Goal: Task Accomplishment & Management: Complete application form

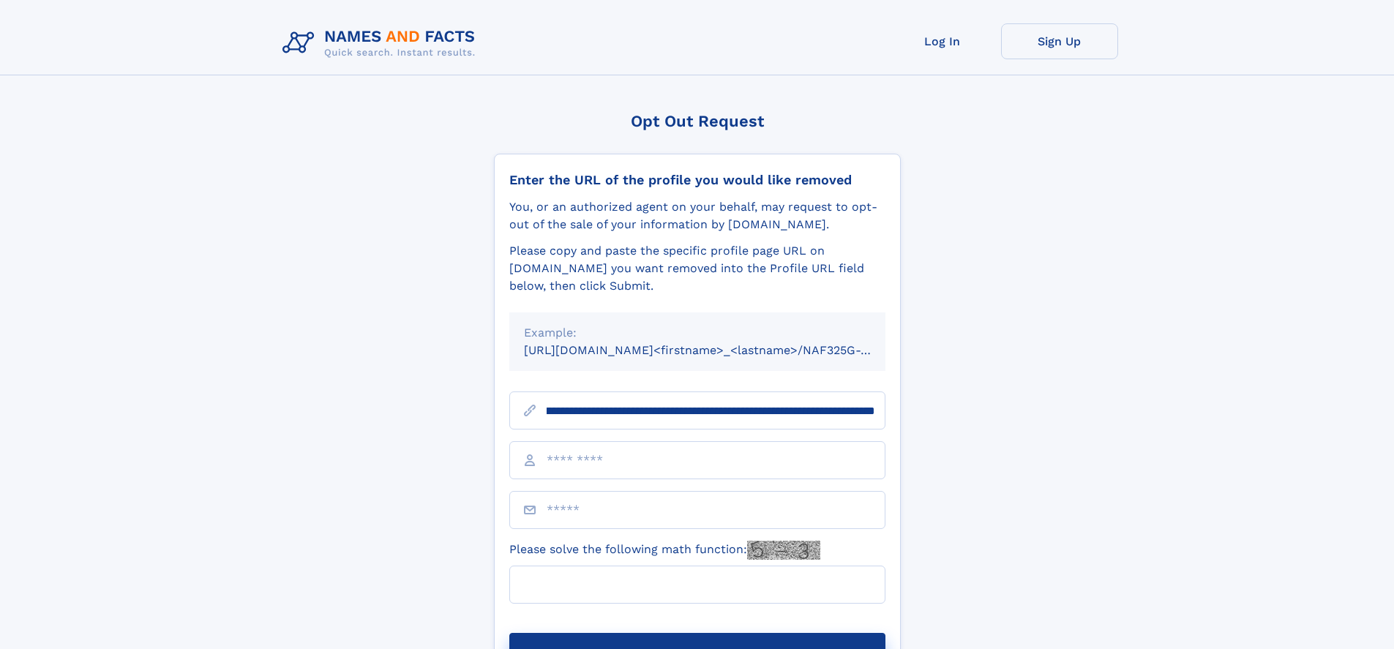
scroll to position [0, 184]
type input "**********"
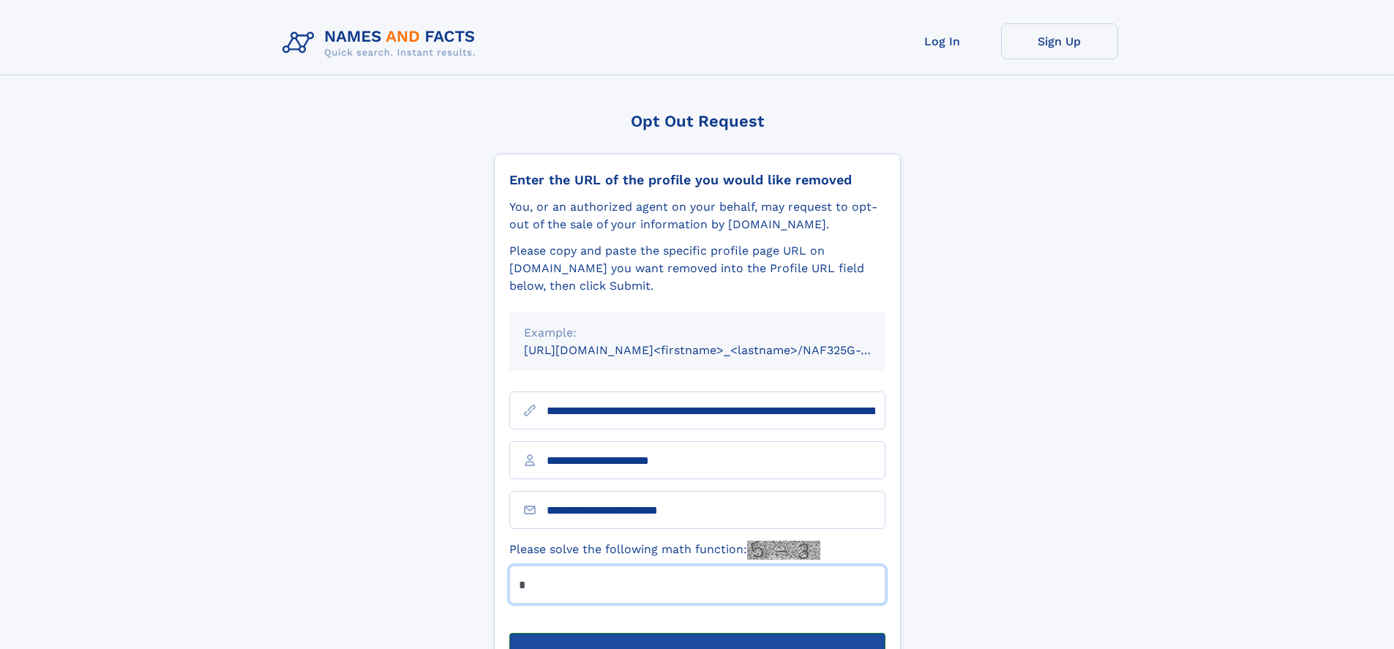
type input "*"
click at [696, 633] on button "Submit Opt Out Request" at bounding box center [697, 656] width 376 height 47
